Goal: Task Accomplishment & Management: Manage account settings

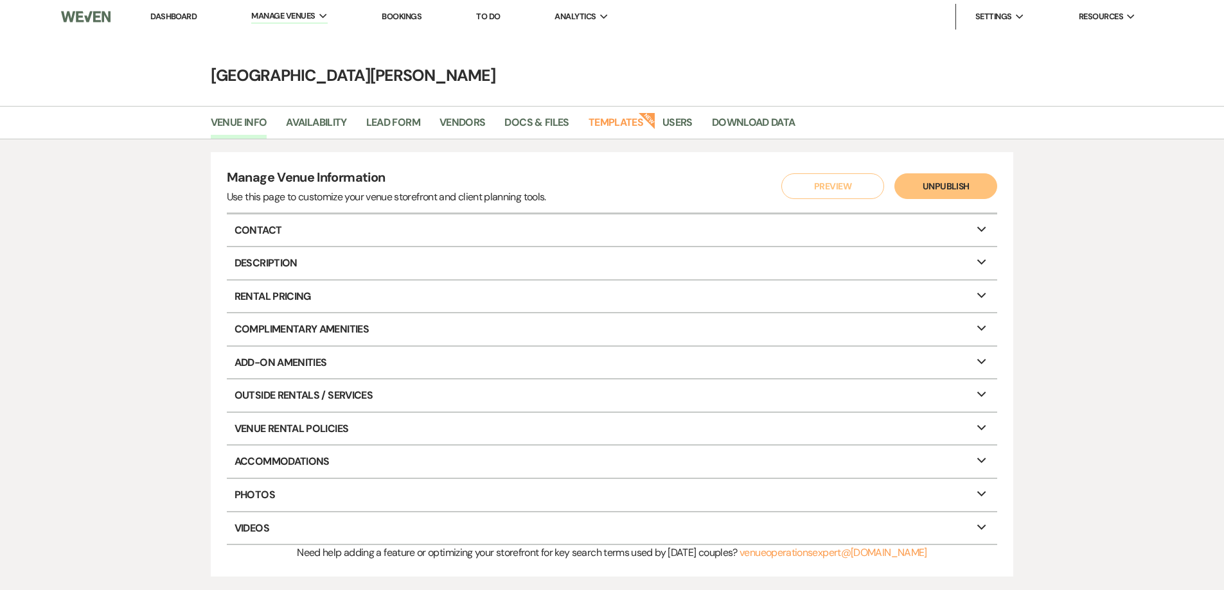
click at [171, 12] on link "Dashboard" at bounding box center [173, 16] width 46 height 11
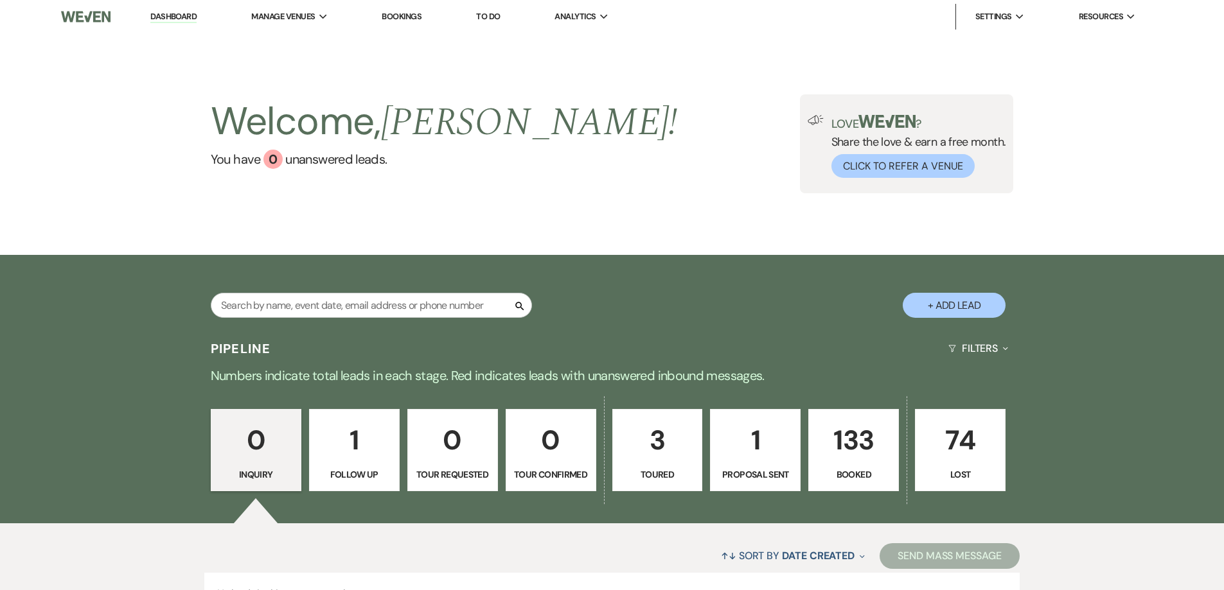
click at [852, 444] on p "133" at bounding box center [853, 440] width 74 height 43
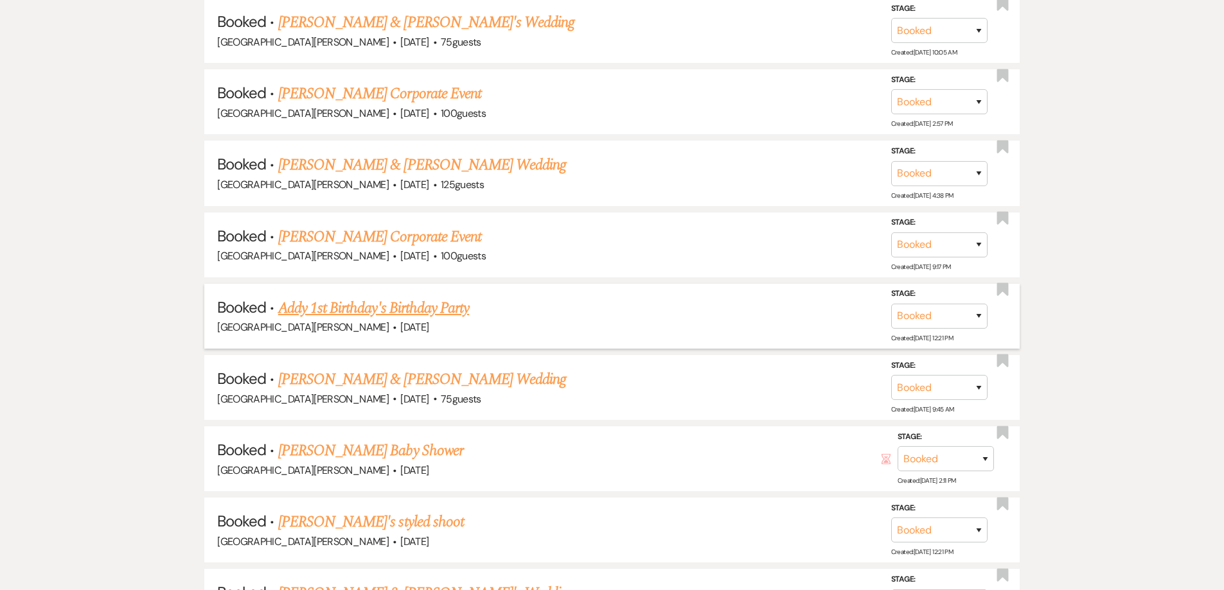
scroll to position [1184, 0]
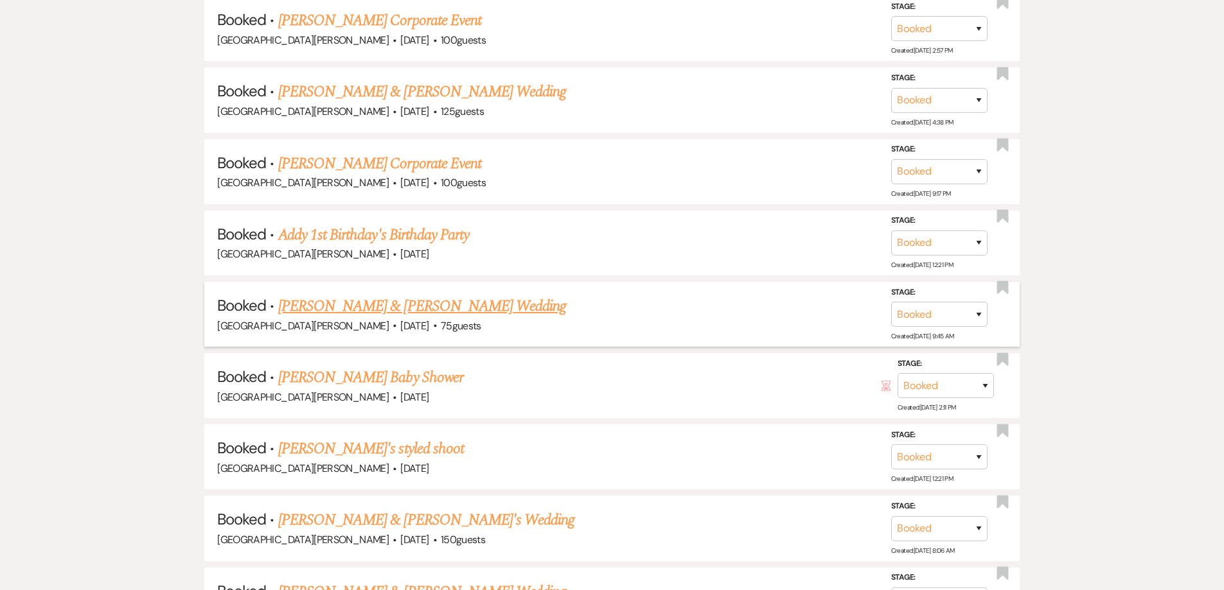
click at [383, 303] on link "[PERSON_NAME] & [PERSON_NAME] Wedding" at bounding box center [422, 306] width 288 height 23
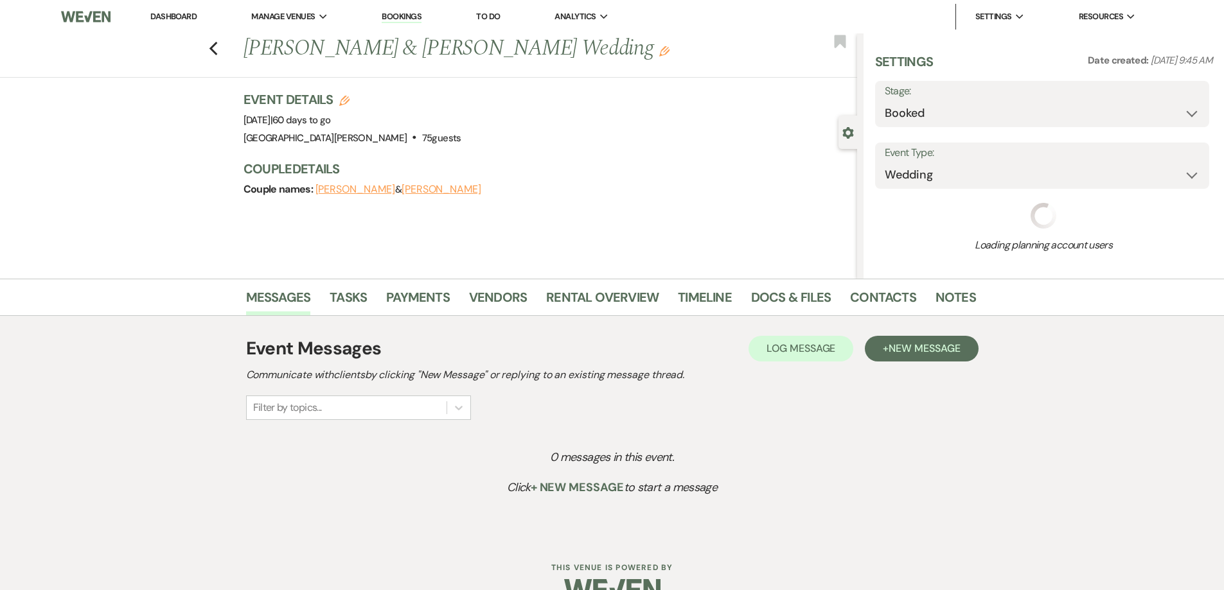
select select "5"
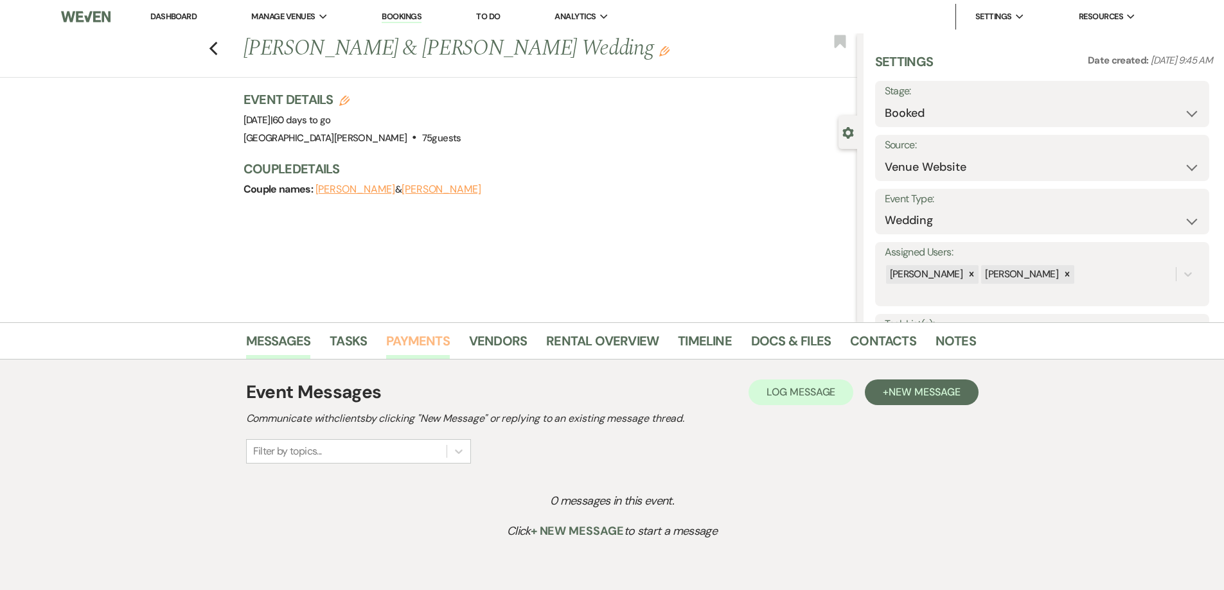
click at [417, 337] on link "Payments" at bounding box center [418, 345] width 64 height 28
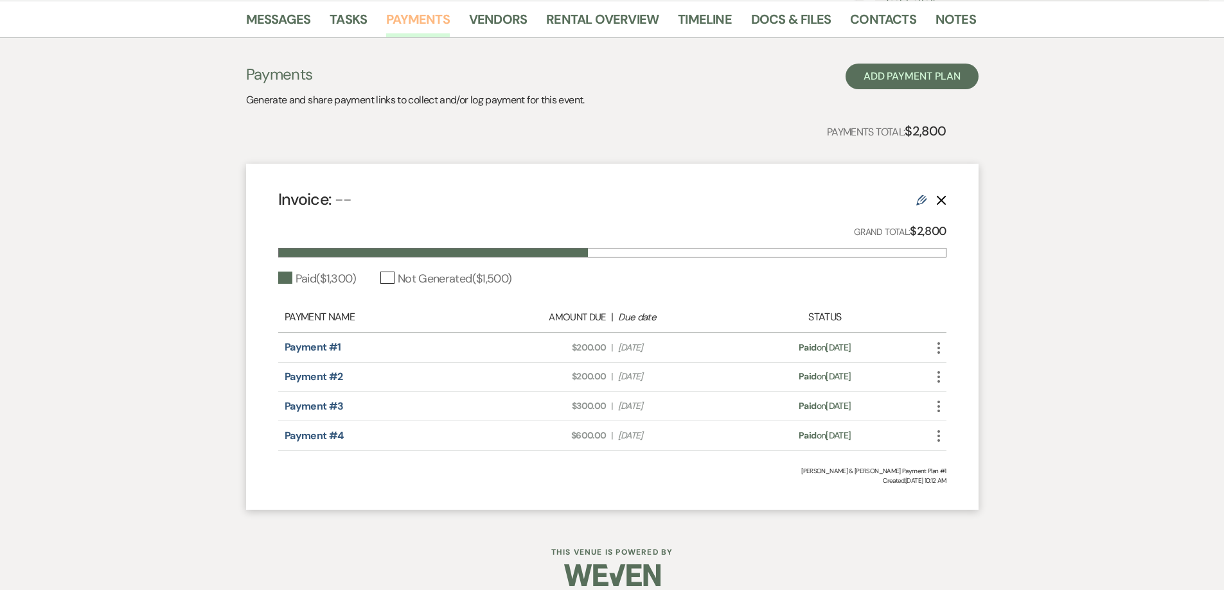
scroll to position [337, 0]
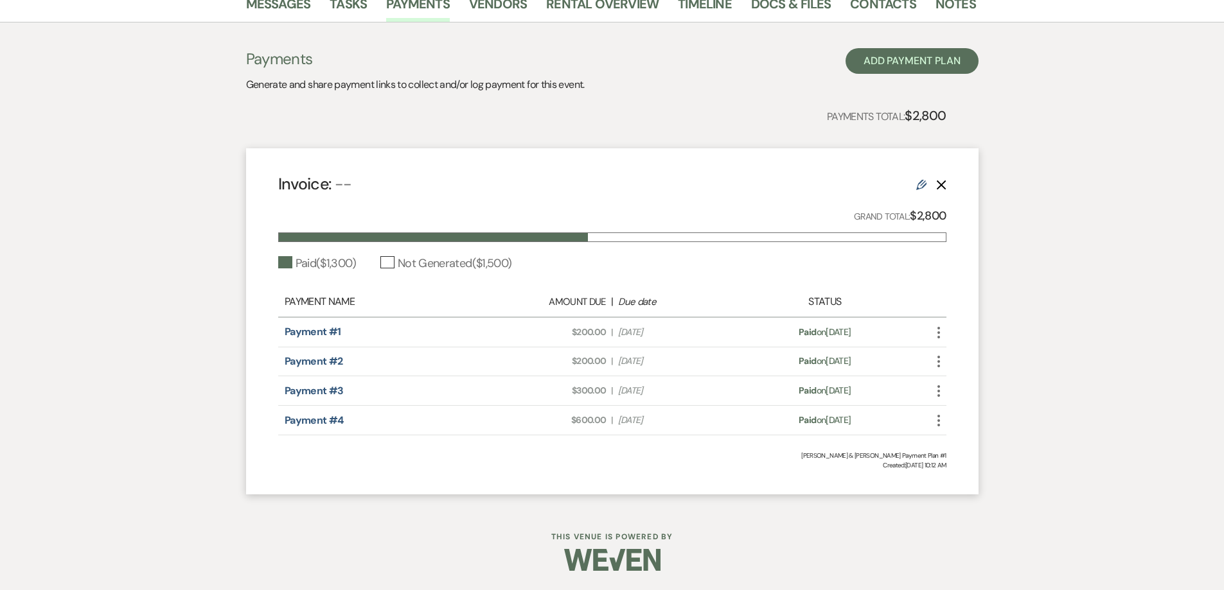
click at [938, 421] on use "button" at bounding box center [938, 421] width 3 height 12
click at [966, 491] on link "Pencil Edit" at bounding box center [996, 490] width 130 height 22
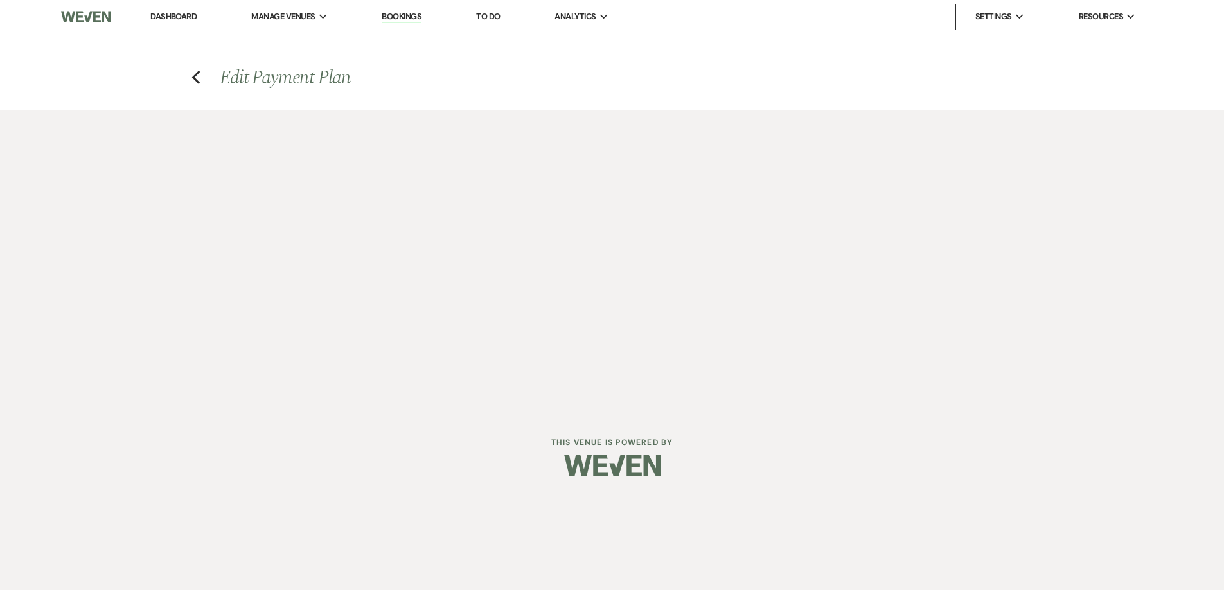
select select "1"
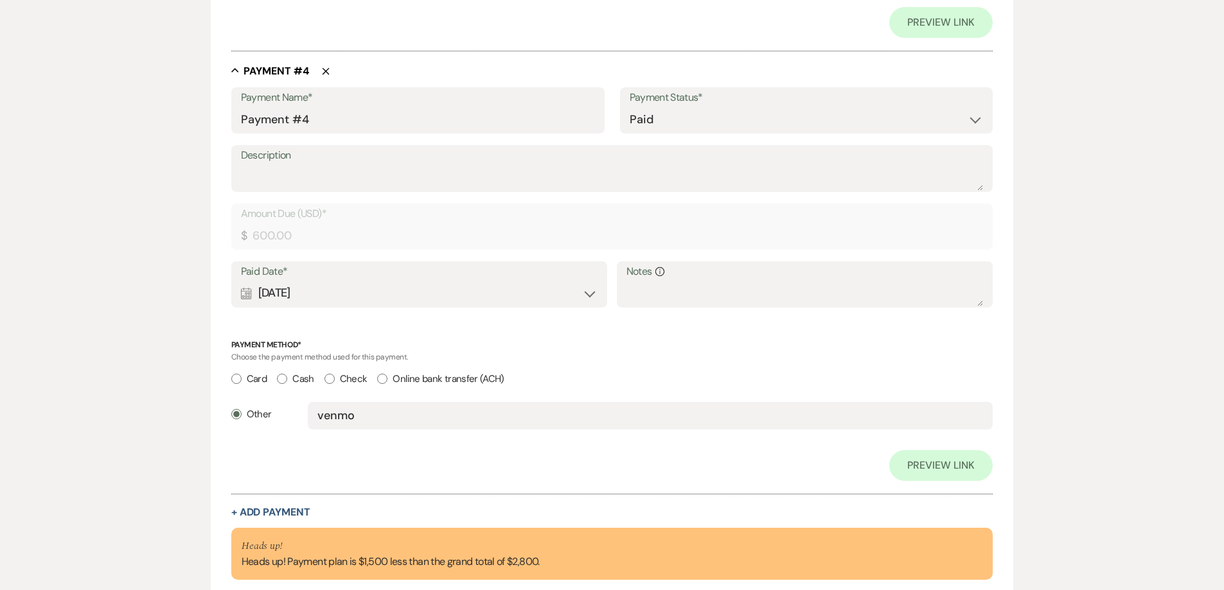
scroll to position [1765, 0]
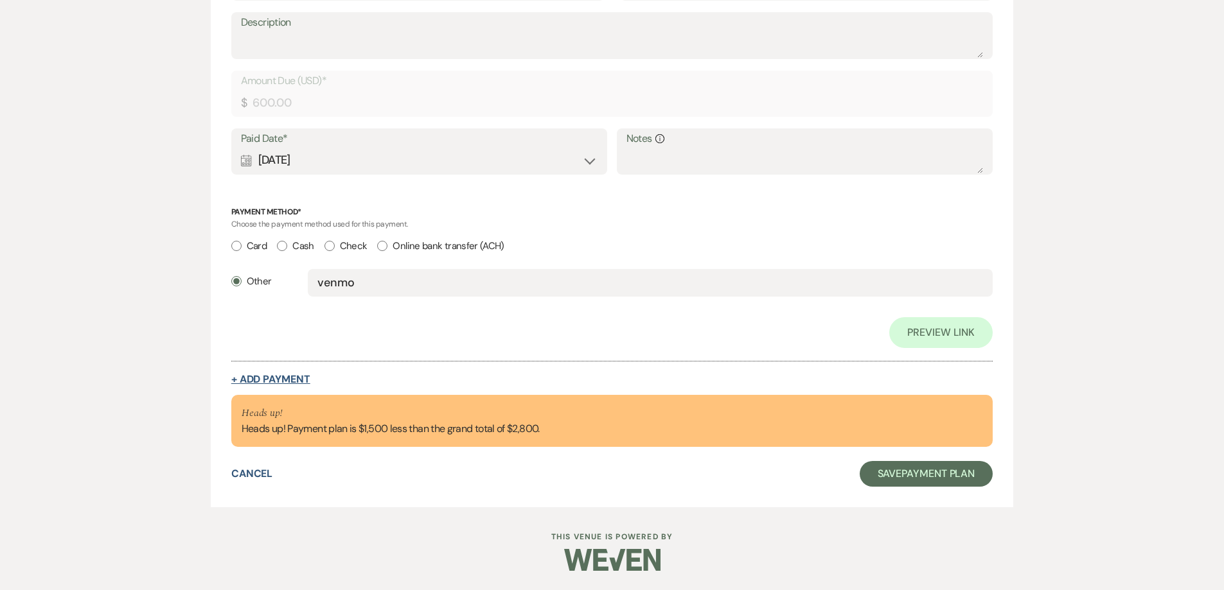
click at [289, 376] on button "+ Add Payment" at bounding box center [270, 379] width 79 height 10
select select "2"
select select "flat"
select select "client"
select select "weeks"
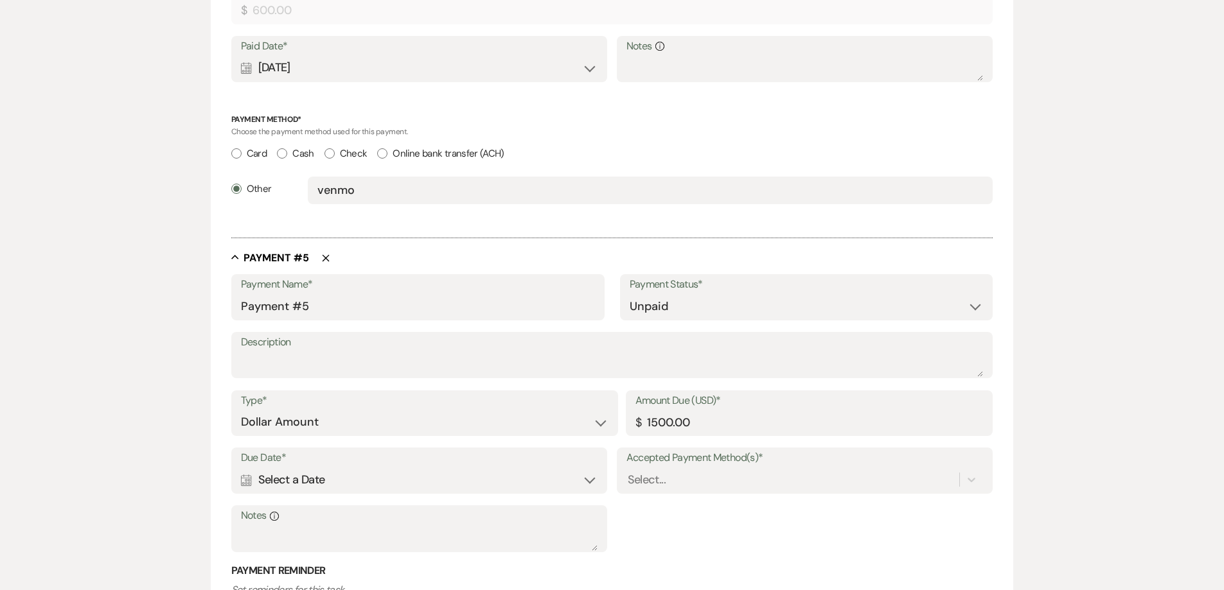
scroll to position [1672, 0]
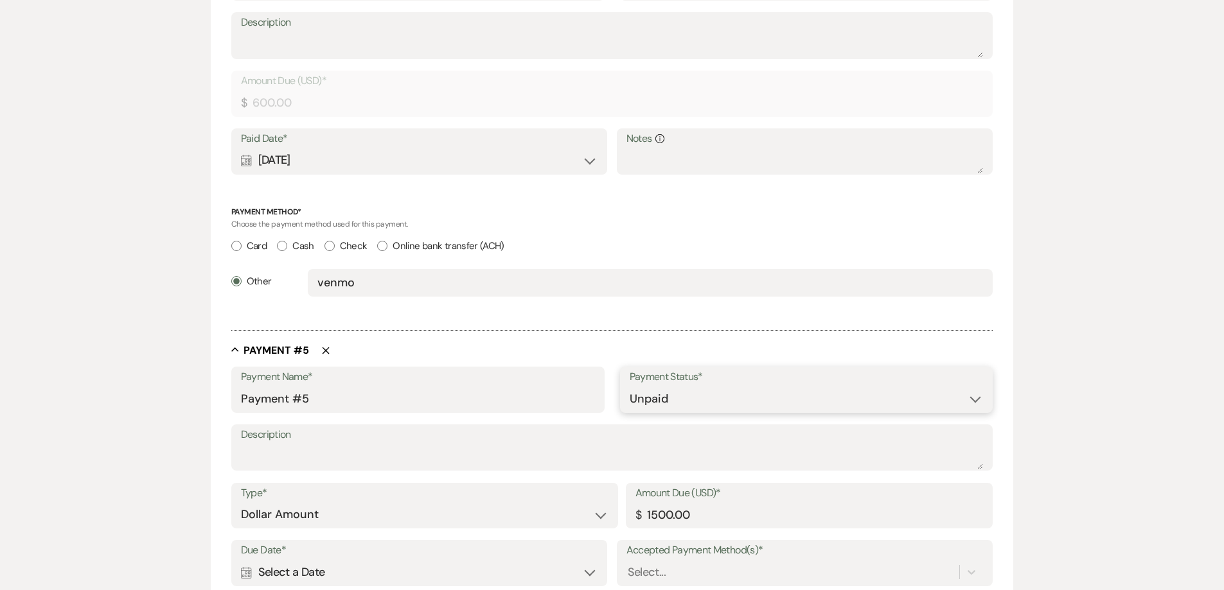
click at [659, 396] on select "Paid Unpaid" at bounding box center [806, 399] width 354 height 25
select select "1"
click at [629, 387] on select "Paid Unpaid" at bounding box center [806, 399] width 354 height 25
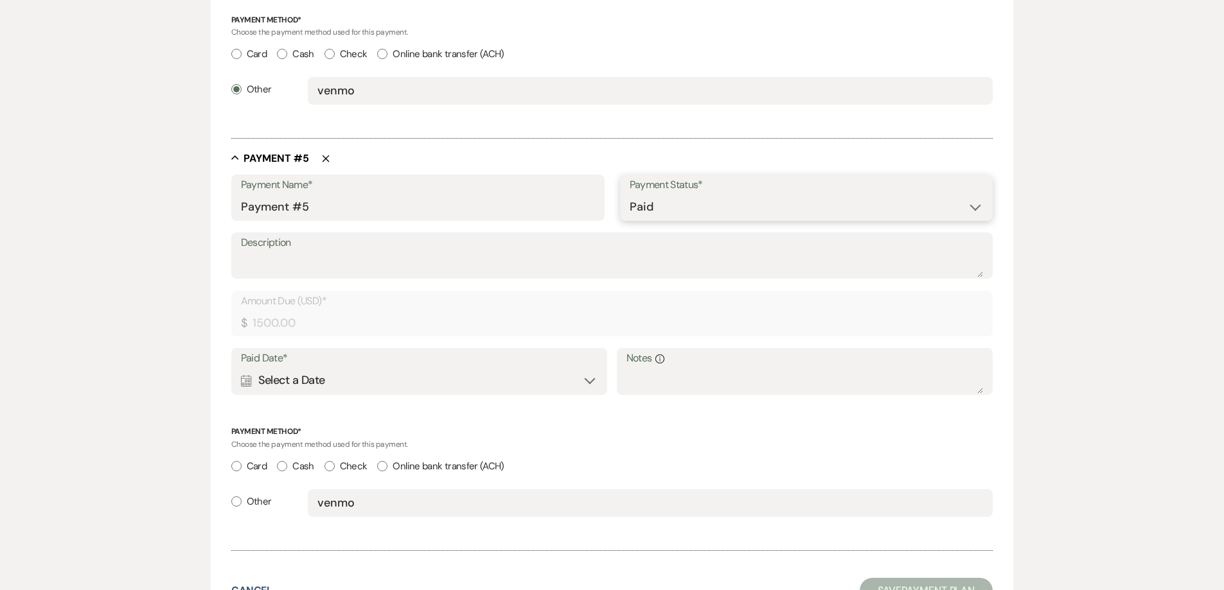
scroll to position [1865, 0]
click at [382, 378] on div "Calendar Select a Date Expand" at bounding box center [419, 379] width 357 height 25
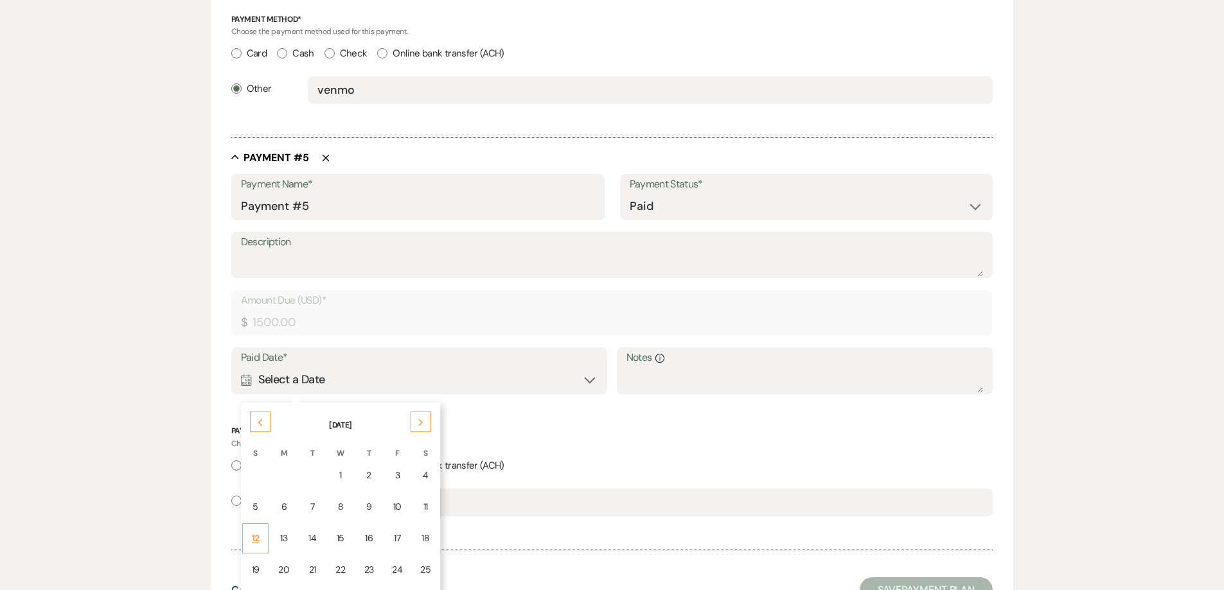
click at [257, 538] on div "12" at bounding box center [255, 538] width 10 height 13
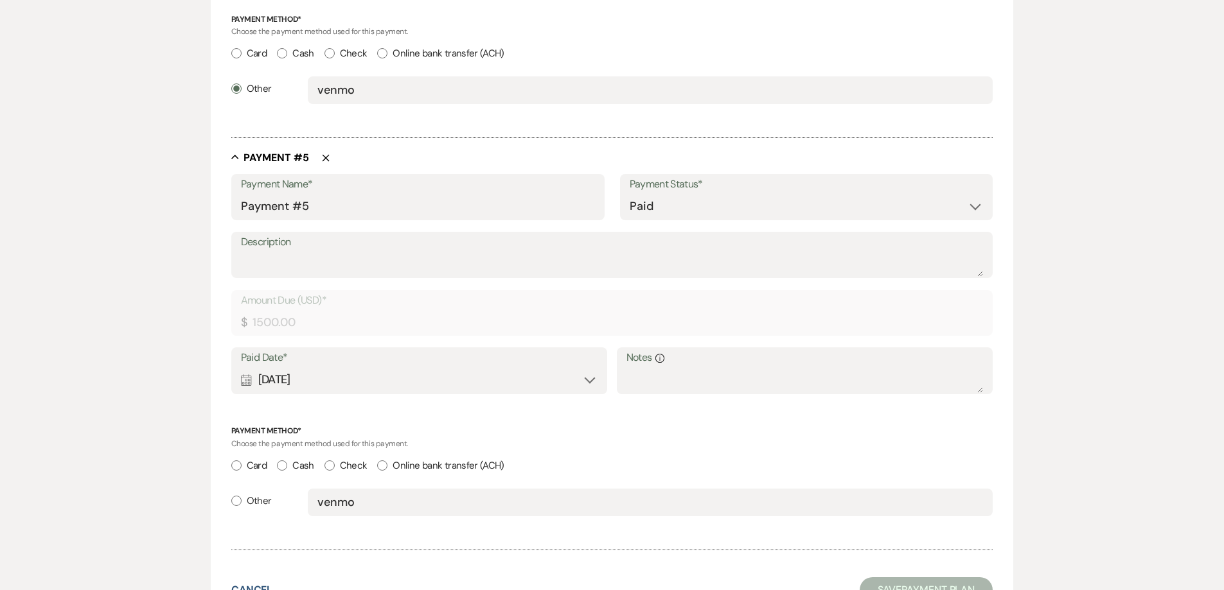
click at [233, 498] on input "Other" at bounding box center [236, 501] width 10 height 10
radio input "true"
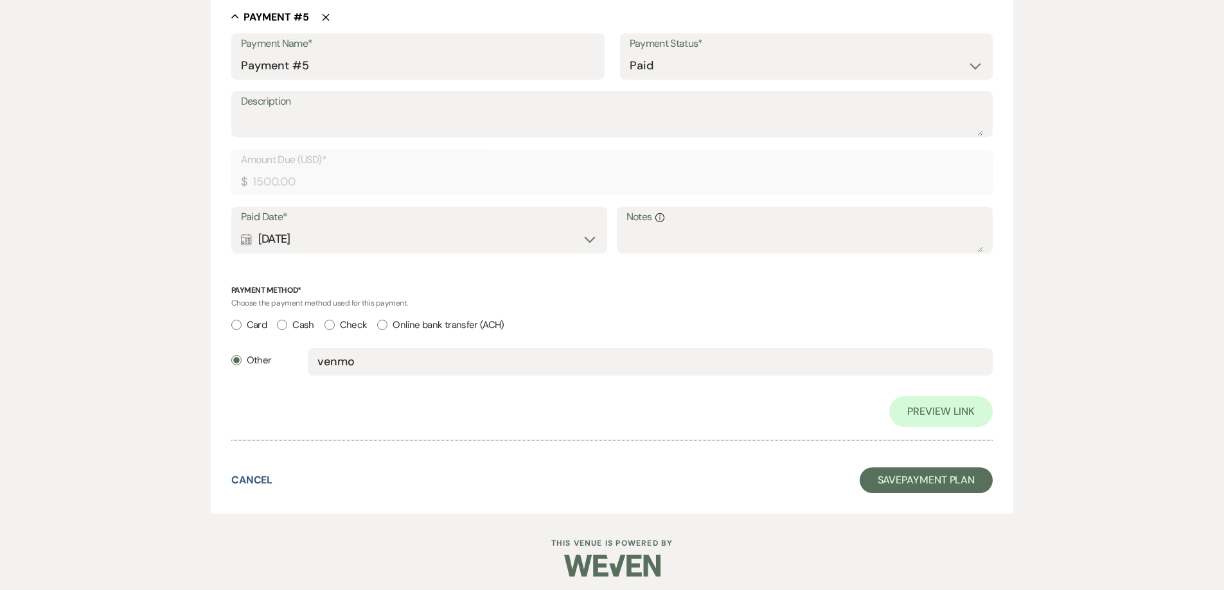
scroll to position [2135, 0]
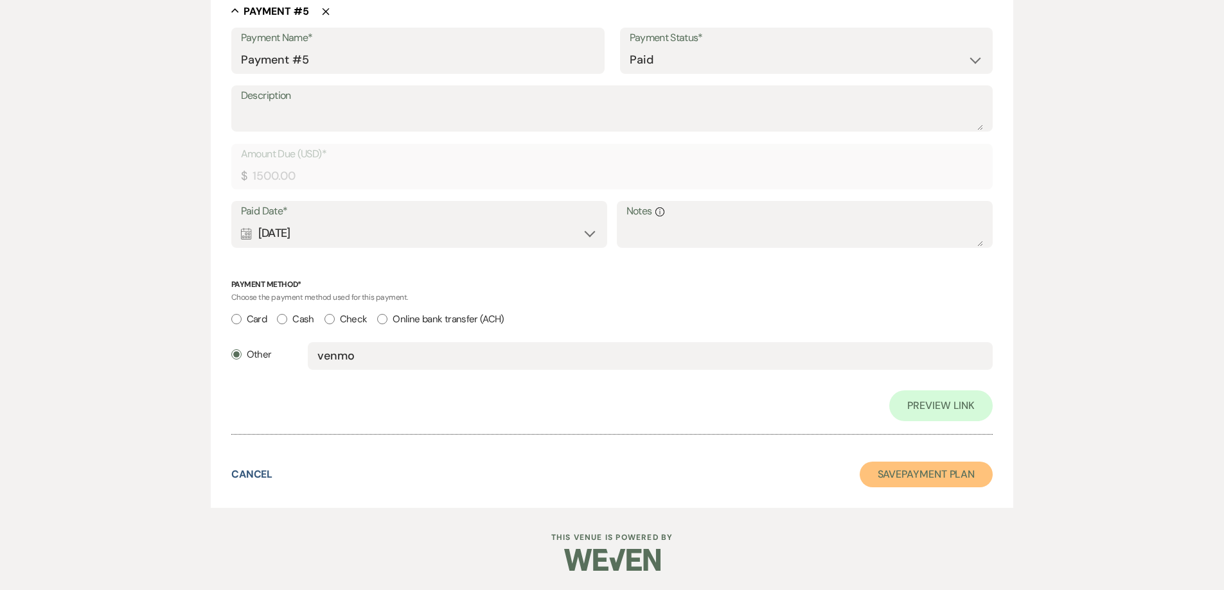
click at [956, 472] on button "Save Payment Plan" at bounding box center [926, 475] width 134 height 26
select select "5"
